Goal: Communication & Community: Answer question/provide support

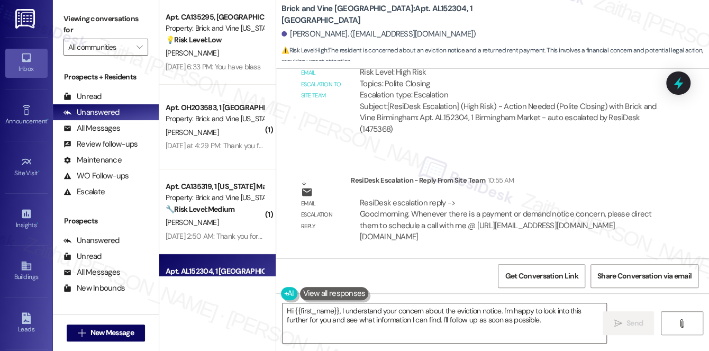
scroll to position [2143, 0]
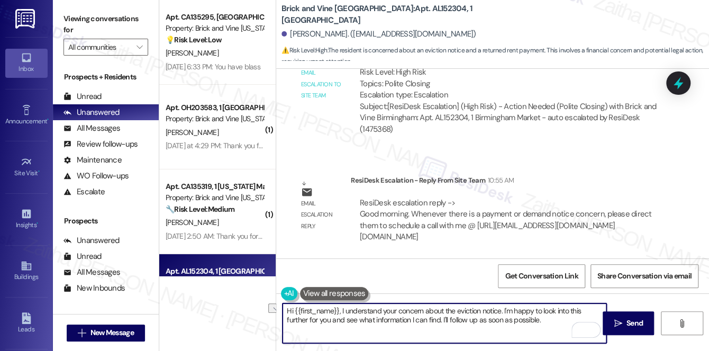
drag, startPoint x: 340, startPoint y: 309, endPoint x: 455, endPoint y: 306, distance: 115.3
click at [455, 306] on textarea "Hi {{first_name}}, I understand your concern about the eviction notice. I'm hap…" at bounding box center [444, 323] width 324 height 40
drag, startPoint x: 341, startPoint y: 312, endPoint x: 425, endPoint y: 329, distance: 86.4
click at [425, 329] on textarea "Hi {{first_name}}! Ieviction notice. I'm happy to look into this further for yo…" at bounding box center [444, 323] width 324 height 40
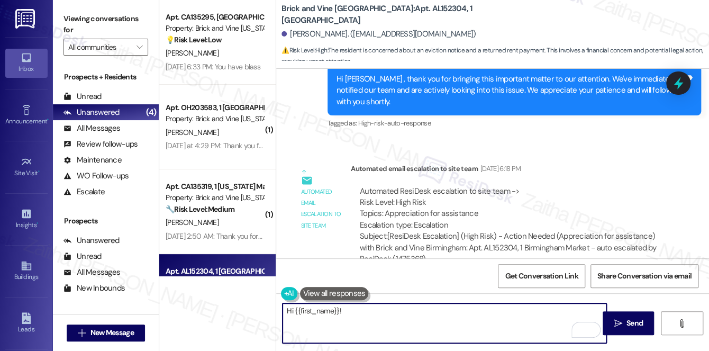
scroll to position [1134, 0]
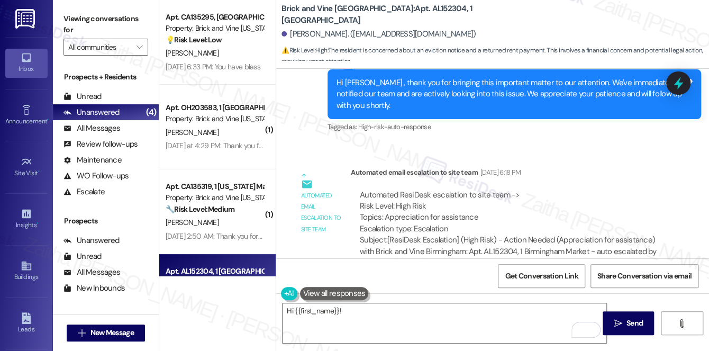
drag, startPoint x: 505, startPoint y: 186, endPoint x: 482, endPoint y: 134, distance: 56.6
click at [482, 134] on div "Lease started Jun 12, 2025 at 8:00 PM Survey, sent via SMS Residesk Automated S…" at bounding box center [492, 163] width 433 height 189
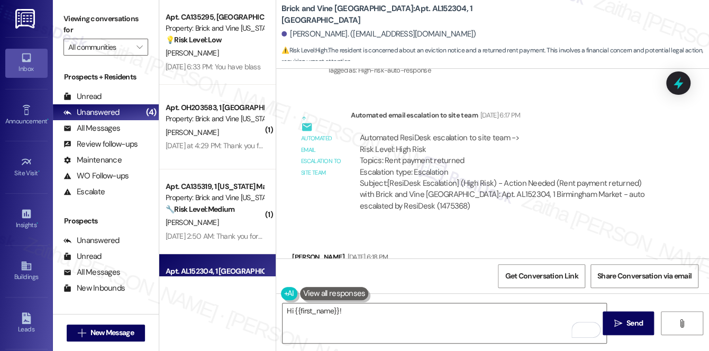
scroll to position [846, 0]
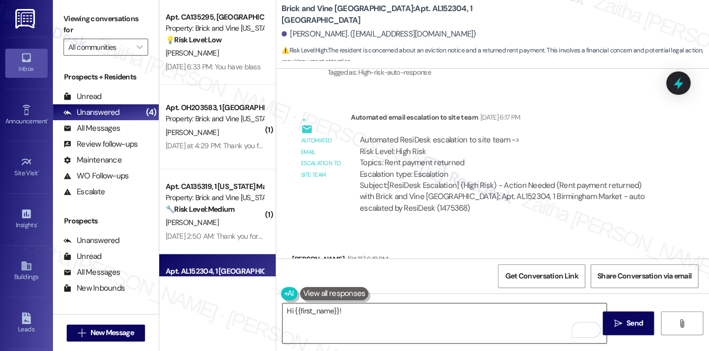
click at [375, 308] on textarea "Hi {{first_name}}!" at bounding box center [444, 323] width 324 height 40
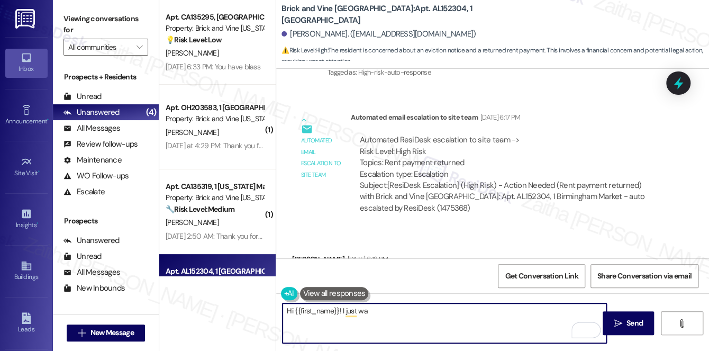
click at [336, 307] on textarea "Hi {{first_name}}! I just wa" at bounding box center [444, 323] width 324 height 40
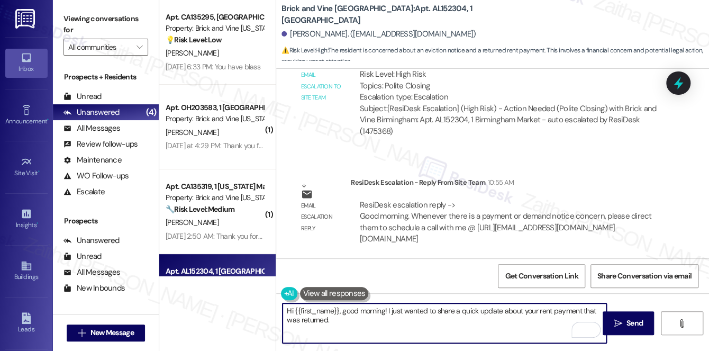
scroll to position [2143, 0]
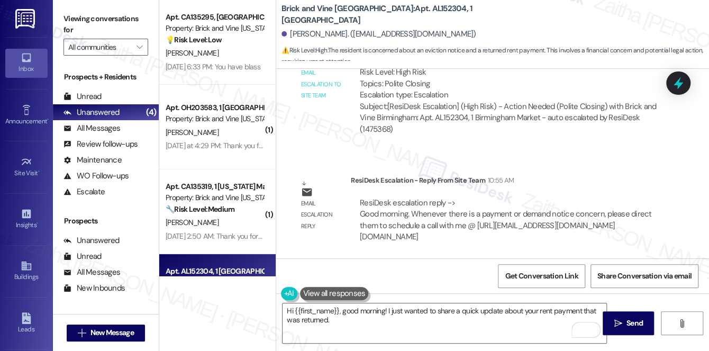
drag, startPoint x: 386, startPoint y: 213, endPoint x: 438, endPoint y: 237, distance: 57.5
click at [438, 237] on div "ResiDesk escalation reply -> Good morning. Whenever there is a payment or deman…" at bounding box center [508, 219] width 299 height 45
copy div "schedule a call with me @ https://outlook.office365.com/book/ResidentSupportSin…"
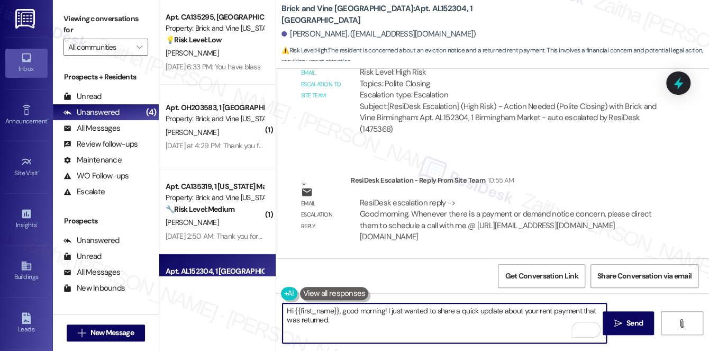
click at [362, 322] on textarea "Hi {{first_name}}, good morning! I just wanted to share a quick update about yo…" at bounding box center [444, 323] width 324 height 40
paste textarea "schedule a call with me @ https://outlook.office365.com/book/ResidentSupportSin…"
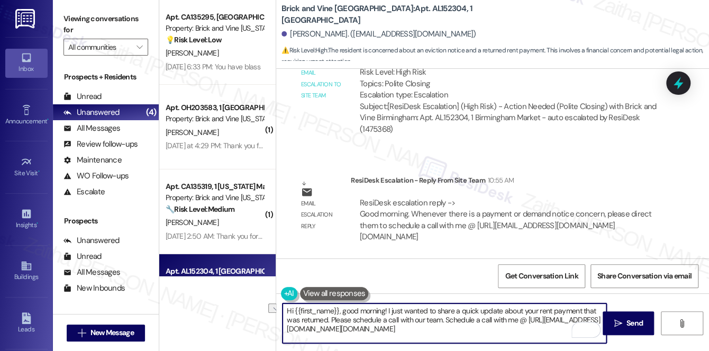
drag, startPoint x: 442, startPoint y: 318, endPoint x: 517, endPoint y: 312, distance: 75.9
click at [517, 318] on textarea "Hi {{first_name}}, good morning! I just wanted to share a quick update about yo…" at bounding box center [444, 323] width 324 height 40
type textarea "Hi {{first_name}}, good morning! I just wanted to share a quick update about yo…"
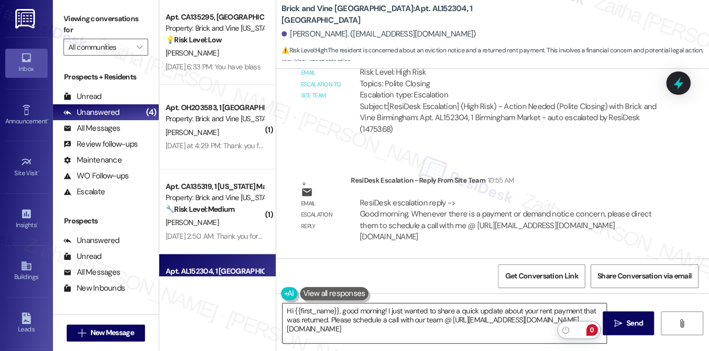
drag, startPoint x: 592, startPoint y: 336, endPoint x: 390, endPoint y: 313, distance: 203.4
click at [390, 313] on textarea "Hi {{first_name}}, good morning! I just wanted to share a quick update about yo…" at bounding box center [444, 323] width 324 height 40
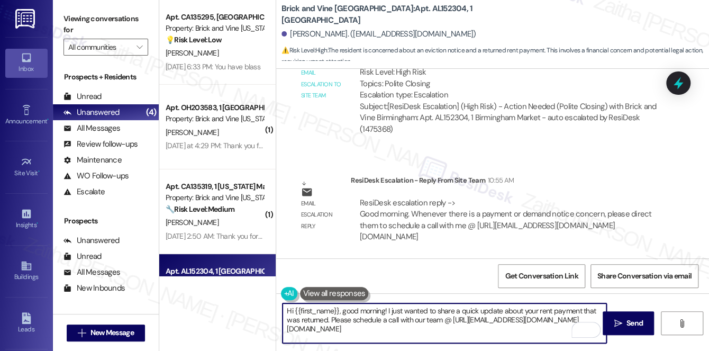
drag, startPoint x: 598, startPoint y: 339, endPoint x: 391, endPoint y: 310, distance: 208.7
click at [391, 310] on textarea "Hi {{first_name}}, good morning! I just wanted to share a quick update about yo…" at bounding box center [444, 323] width 324 height 40
click at [465, 335] on textarea "Hi {{first_name}}, good morning! I just wanted to share a quick update about yo…" at bounding box center [444, 323] width 324 height 40
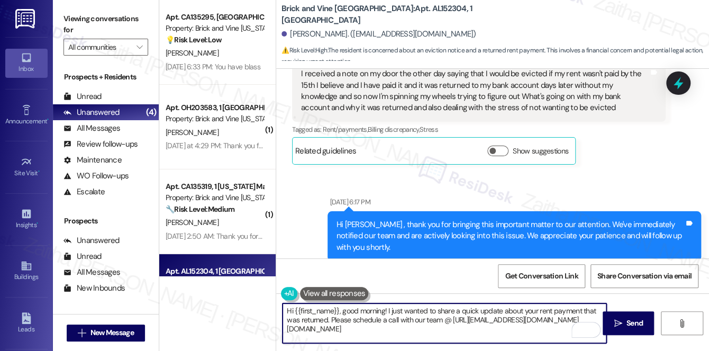
scroll to position [640, 0]
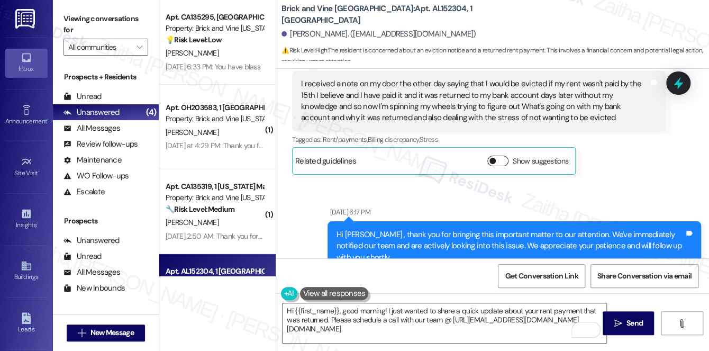
click at [503, 155] on button "Show suggestions" at bounding box center [497, 160] width 21 height 11
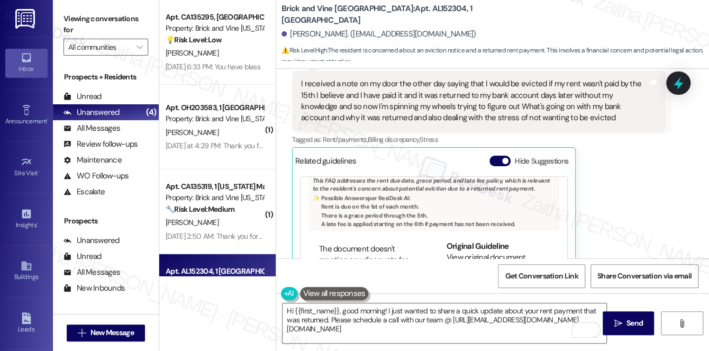
scroll to position [92, 0]
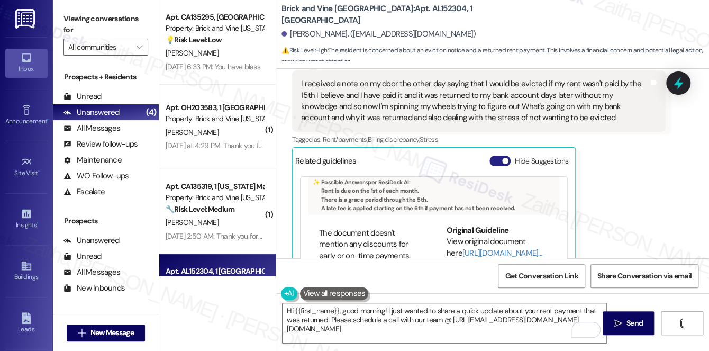
click at [493, 155] on button "Hide Suggestions" at bounding box center [499, 160] width 21 height 11
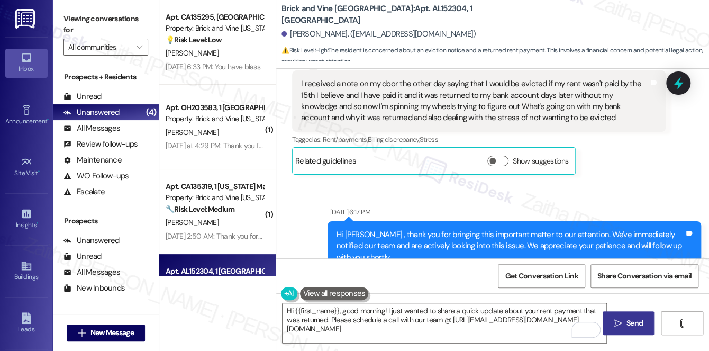
click at [627, 319] on span "Send" at bounding box center [634, 322] width 16 height 11
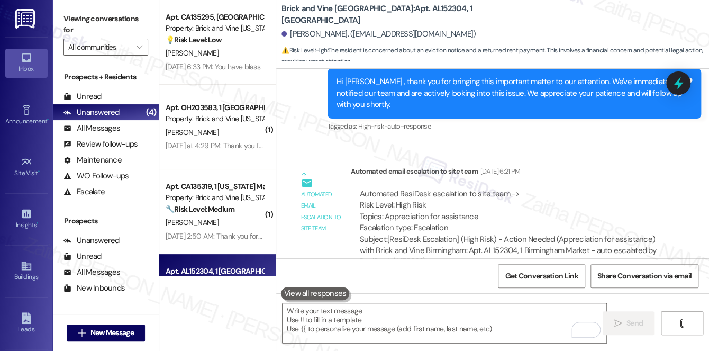
scroll to position [1771, 0]
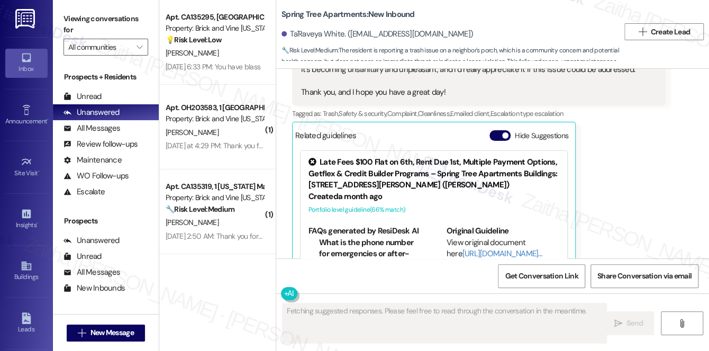
scroll to position [470, 0]
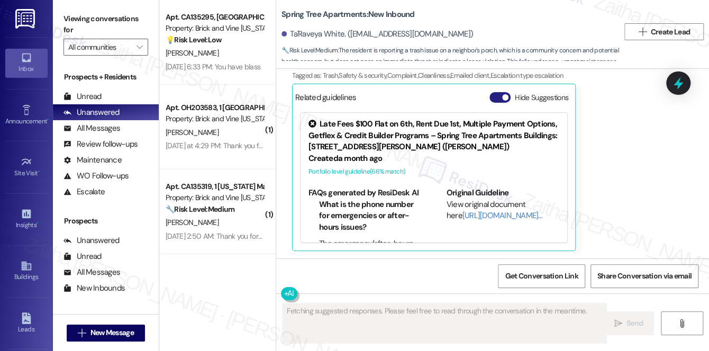
click at [494, 98] on button "Hide Suggestions" at bounding box center [499, 97] width 21 height 11
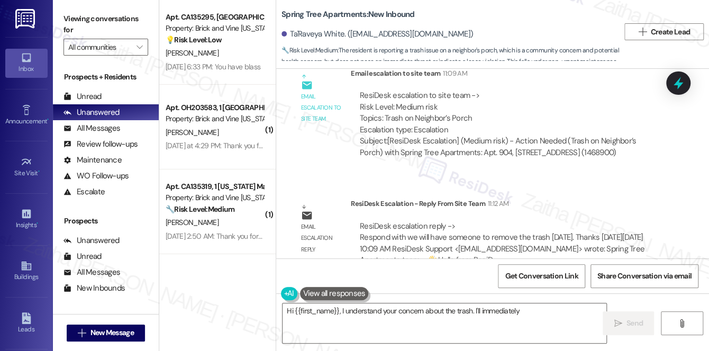
scroll to position [769, 0]
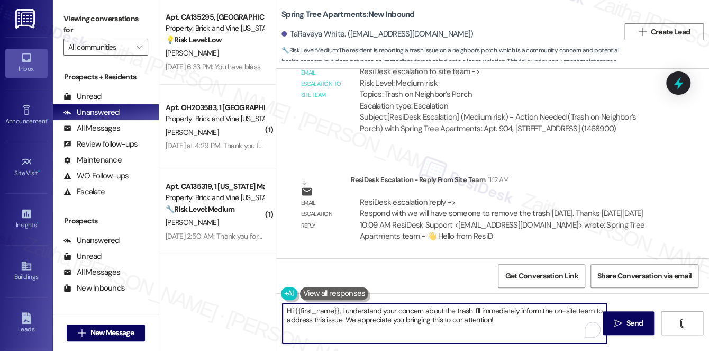
drag, startPoint x: 304, startPoint y: 310, endPoint x: 525, endPoint y: 328, distance: 221.2
click at [525, 328] on textarea "Hi {{first_name}}, I understand your concern about the trash. I'll immediately …" at bounding box center [444, 323] width 324 height 40
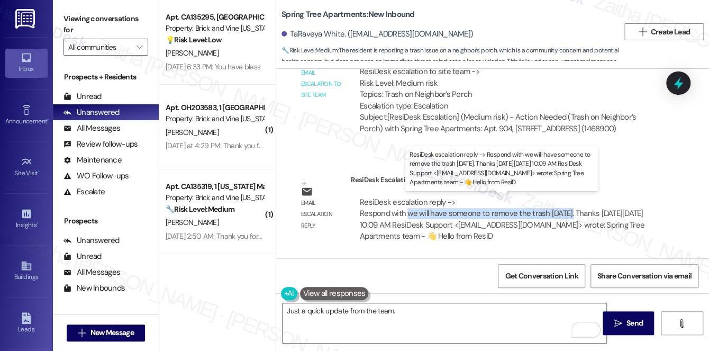
drag, startPoint x: 405, startPoint y: 212, endPoint x: 563, endPoint y: 213, distance: 157.6
click at [565, 214] on div "ResiDesk escalation reply -> Respond with we will have someone to remove the tr…" at bounding box center [502, 219] width 285 height 44
copy div "we will have someone to remove the trash today."
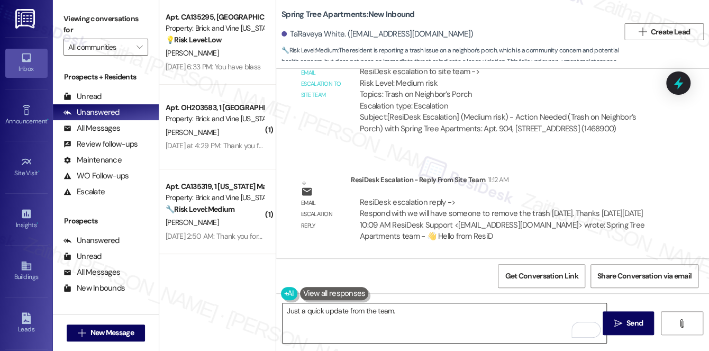
click at [435, 304] on textarea "Just a quick update from the team." at bounding box center [444, 323] width 324 height 40
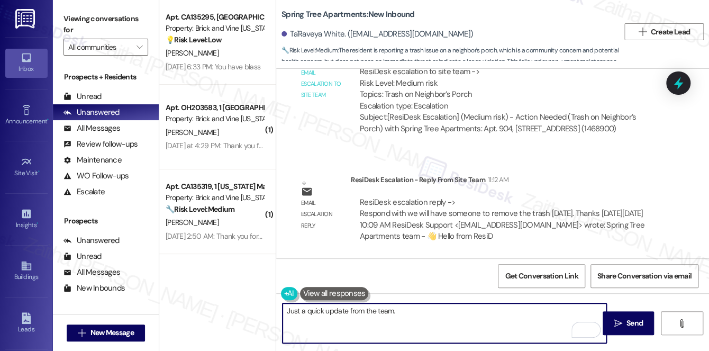
paste textarea "we will have someone to remove the trash today."
click at [561, 309] on textarea "Just a quick update from the team. We will have someone to remove the trash tod…" at bounding box center [444, 323] width 324 height 40
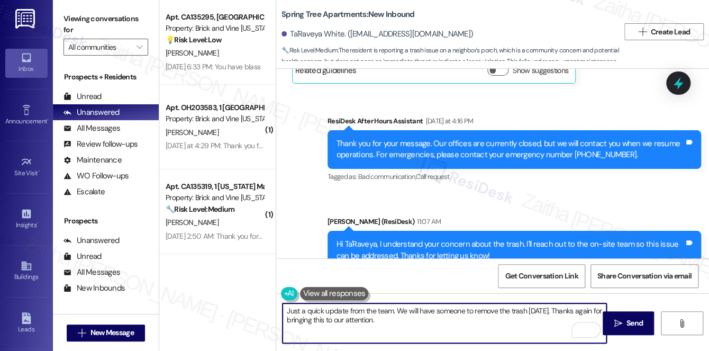
scroll to position [529, 0]
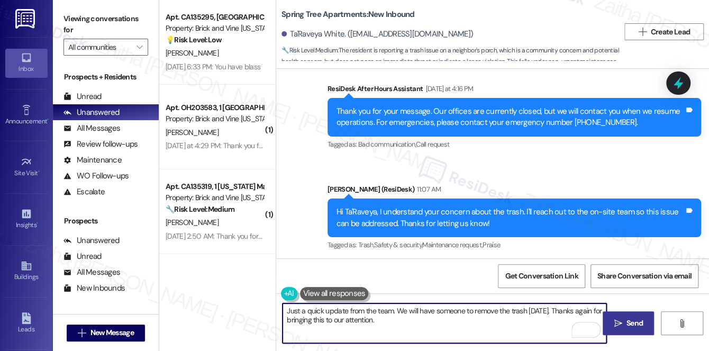
type textarea "Just a quick update from the team. We will have someone to remove the trash [DA…"
drag, startPoint x: 639, startPoint y: 320, endPoint x: 630, endPoint y: 316, distance: 9.5
click at [639, 320] on span "Send" at bounding box center [634, 322] width 16 height 11
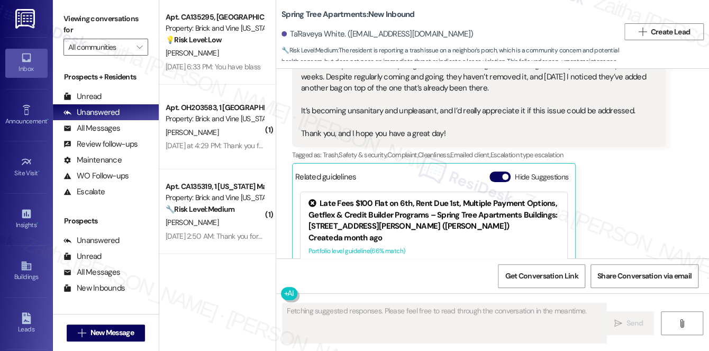
scroll to position [470, 0]
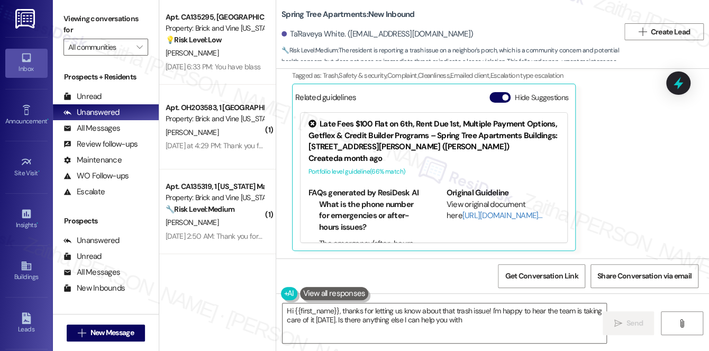
type textarea "Hi {{first_name}}, thanks for letting us know about that trash issue! I'm happy…"
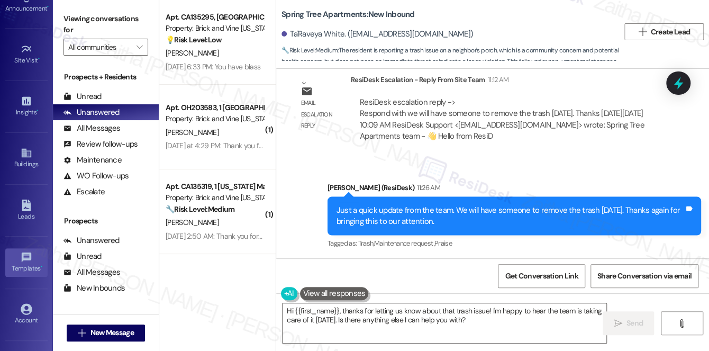
scroll to position [96, 0]
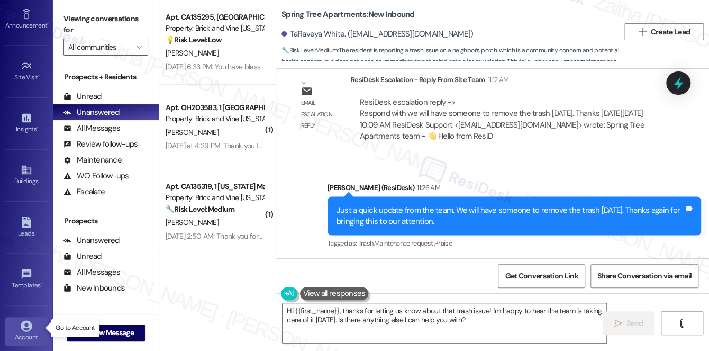
click at [28, 320] on icon at bounding box center [27, 326] width 12 height 12
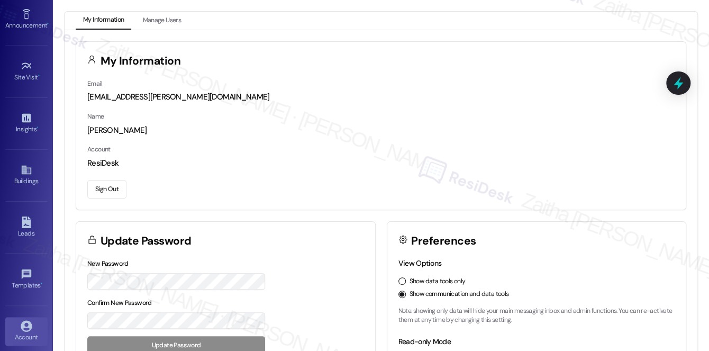
click at [113, 185] on button "Sign Out" at bounding box center [106, 189] width 39 height 19
